Goal: Task Accomplishment & Management: Use online tool/utility

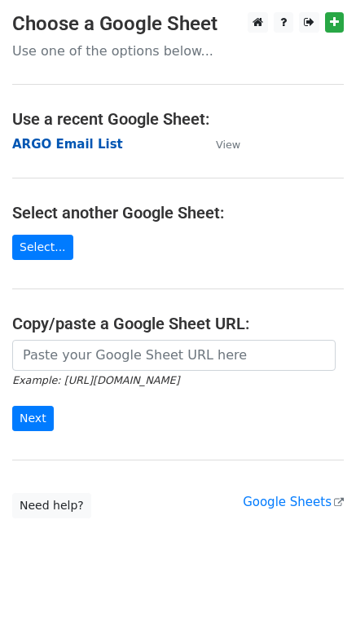
click at [37, 147] on strong "ARGO Email List" at bounding box center [67, 144] width 111 height 15
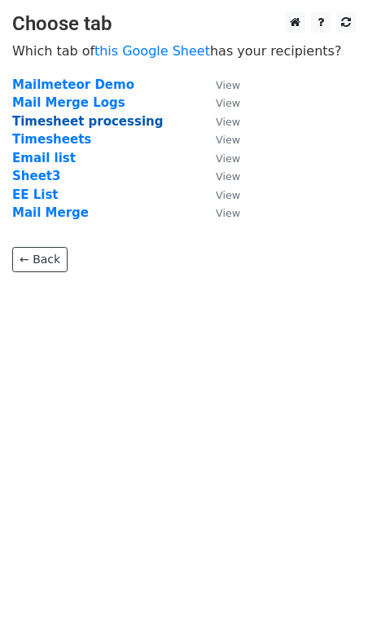
click at [44, 125] on strong "Timesheet processing" at bounding box center [87, 121] width 151 height 15
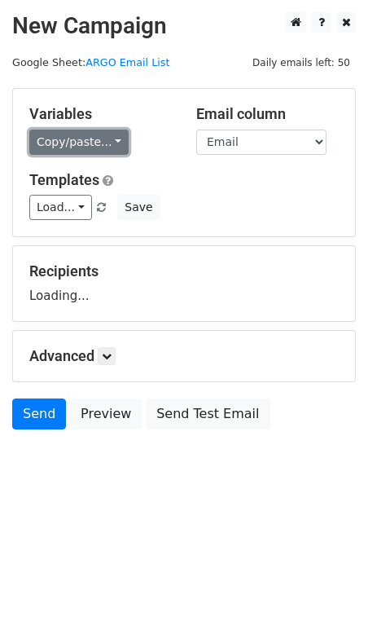
click at [55, 139] on link "Copy/paste..." at bounding box center [78, 141] width 99 height 25
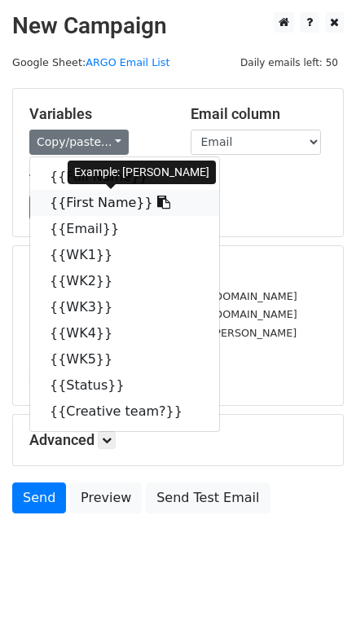
click at [90, 206] on link "{{First Name}}" at bounding box center [124, 203] width 189 height 26
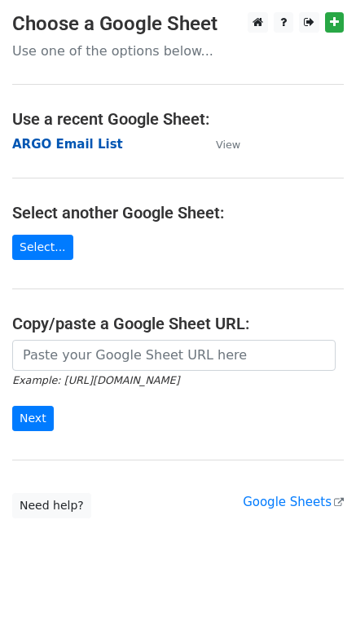
click at [41, 148] on strong "ARGO Email List" at bounding box center [67, 144] width 111 height 15
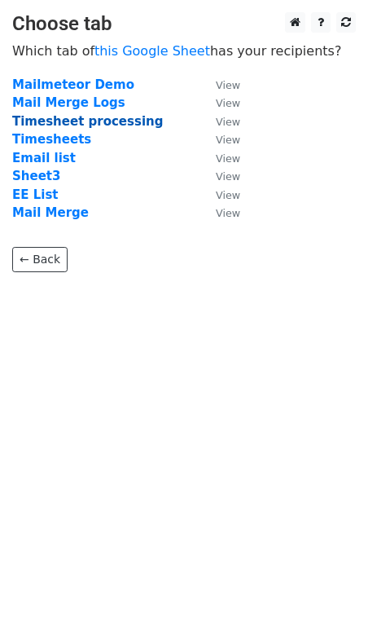
click at [51, 125] on strong "Timesheet processing" at bounding box center [87, 121] width 151 height 15
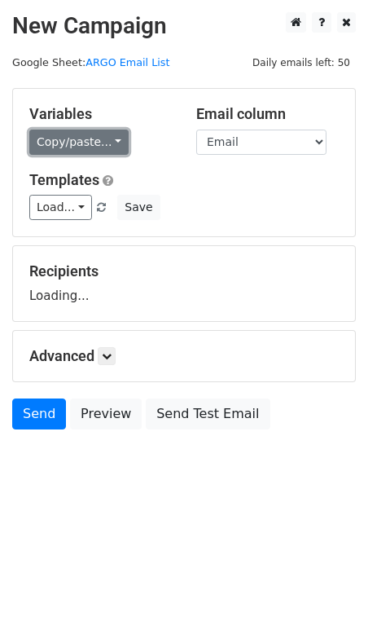
click at [56, 142] on link "Copy/paste..." at bounding box center [78, 141] width 99 height 25
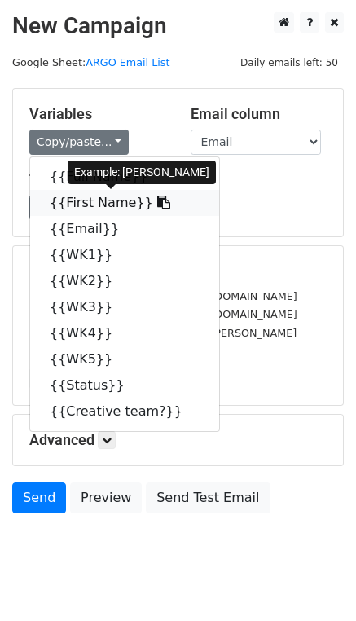
click at [72, 197] on link "{{First Name}}" at bounding box center [124, 203] width 189 height 26
